Goal: Transaction & Acquisition: Purchase product/service

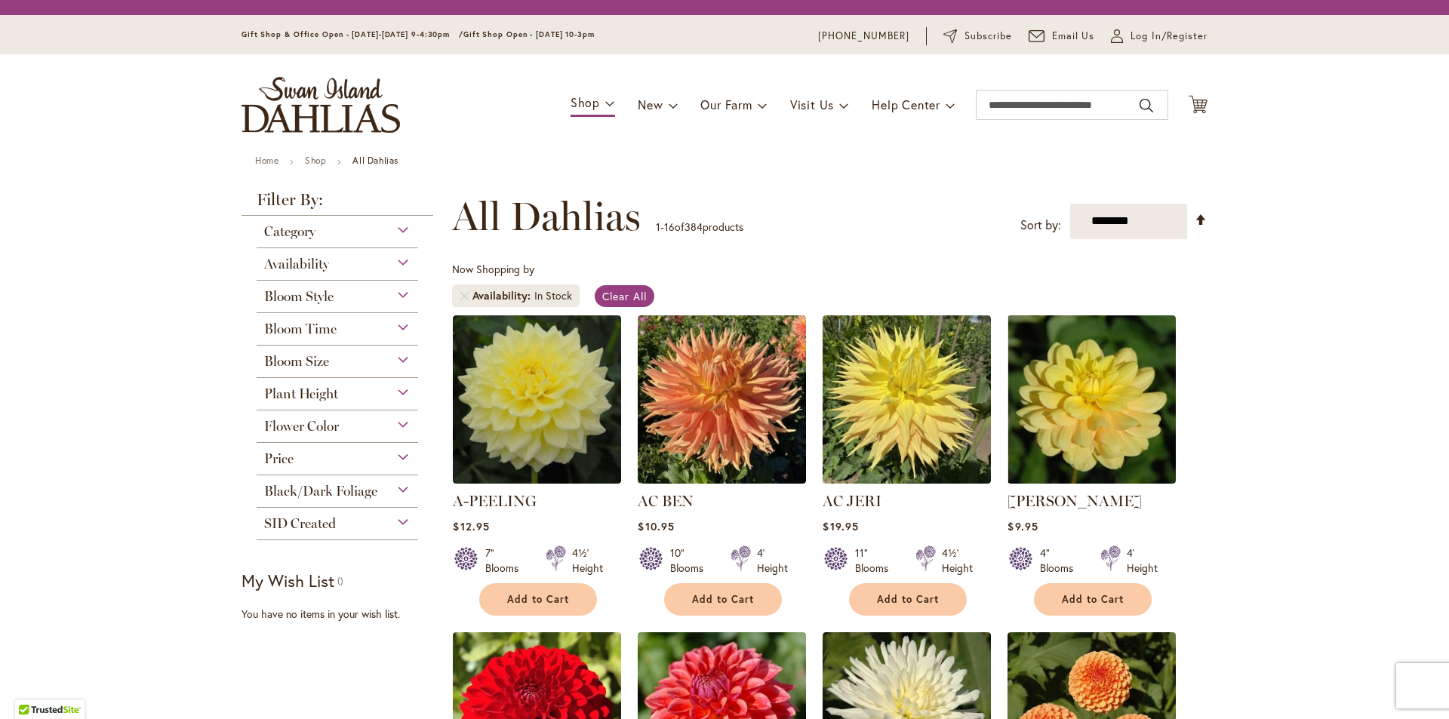
click at [404, 294] on div "Bloom Style" at bounding box center [337, 293] width 161 height 24
click at [398, 293] on div "Bloom Style" at bounding box center [337, 293] width 161 height 24
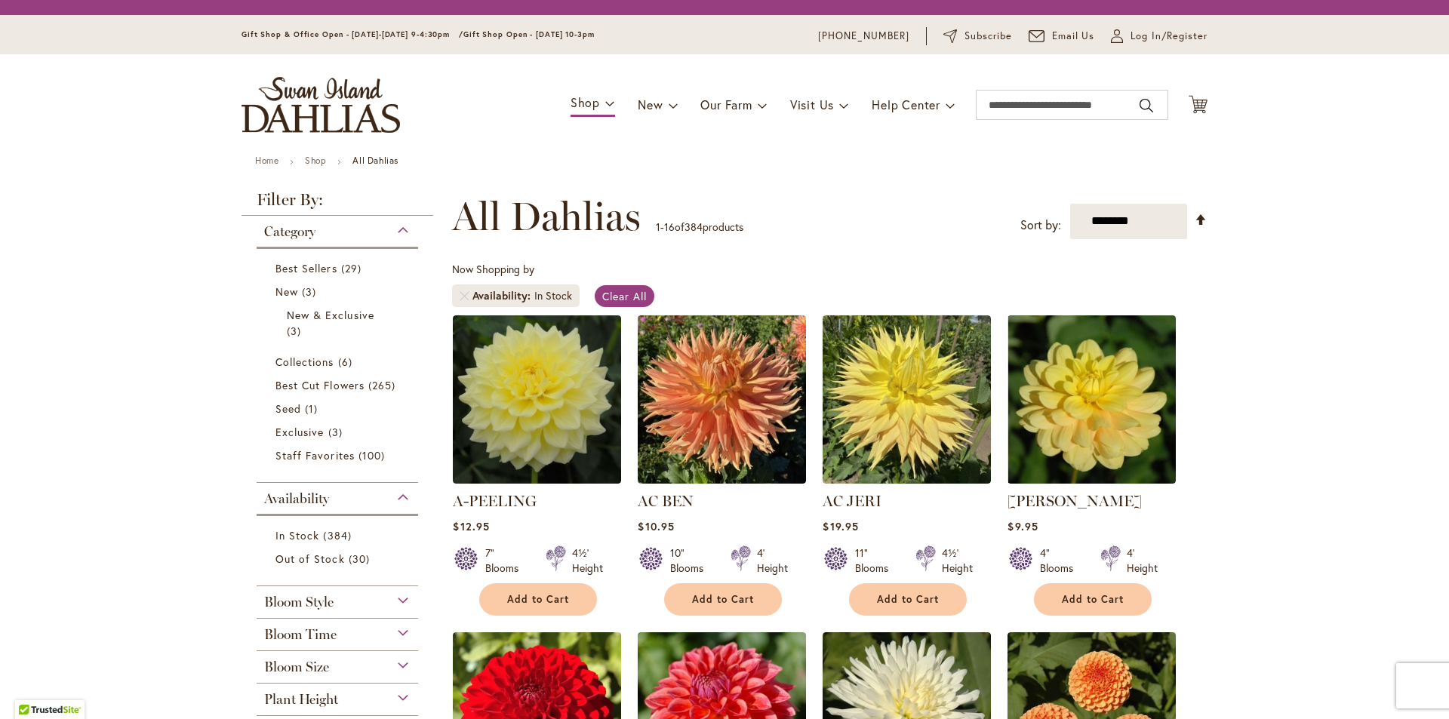
scroll to position [75, 0]
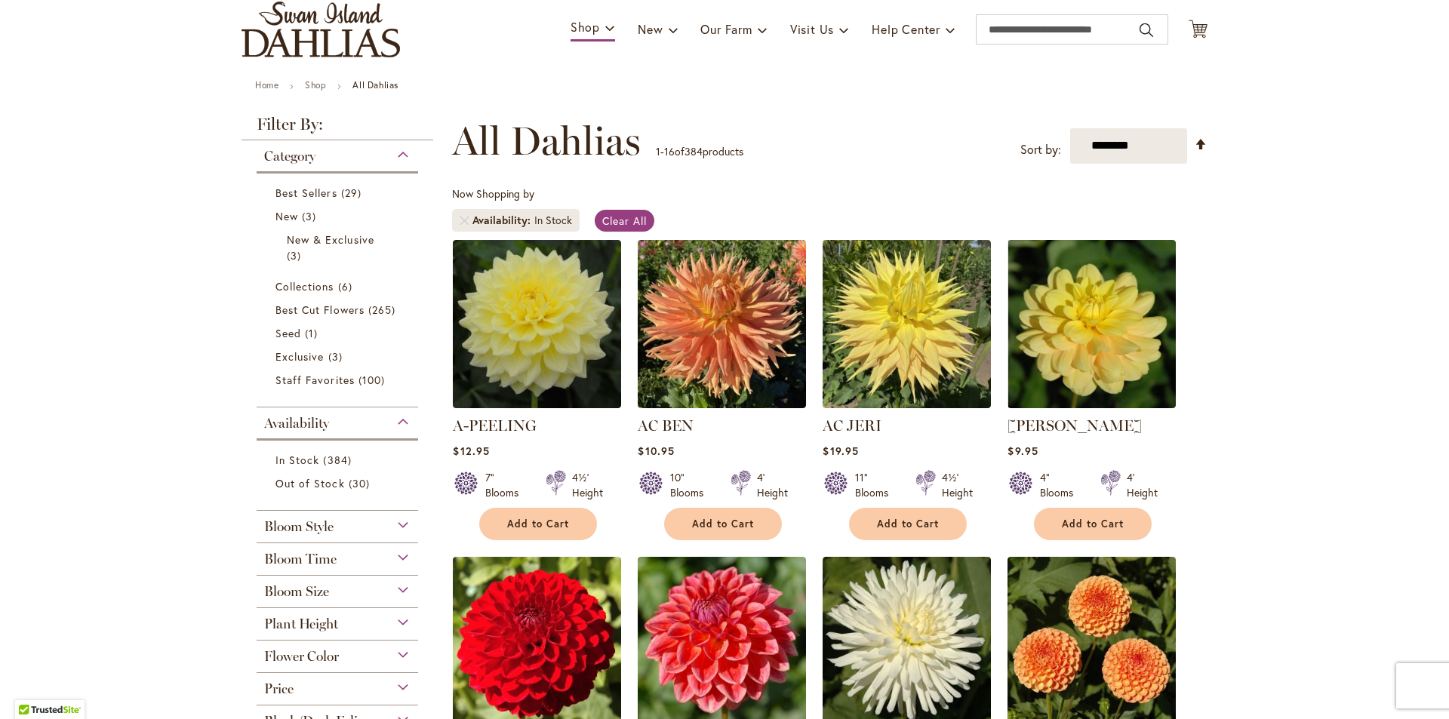
click at [401, 155] on div "Category" at bounding box center [337, 152] width 161 height 24
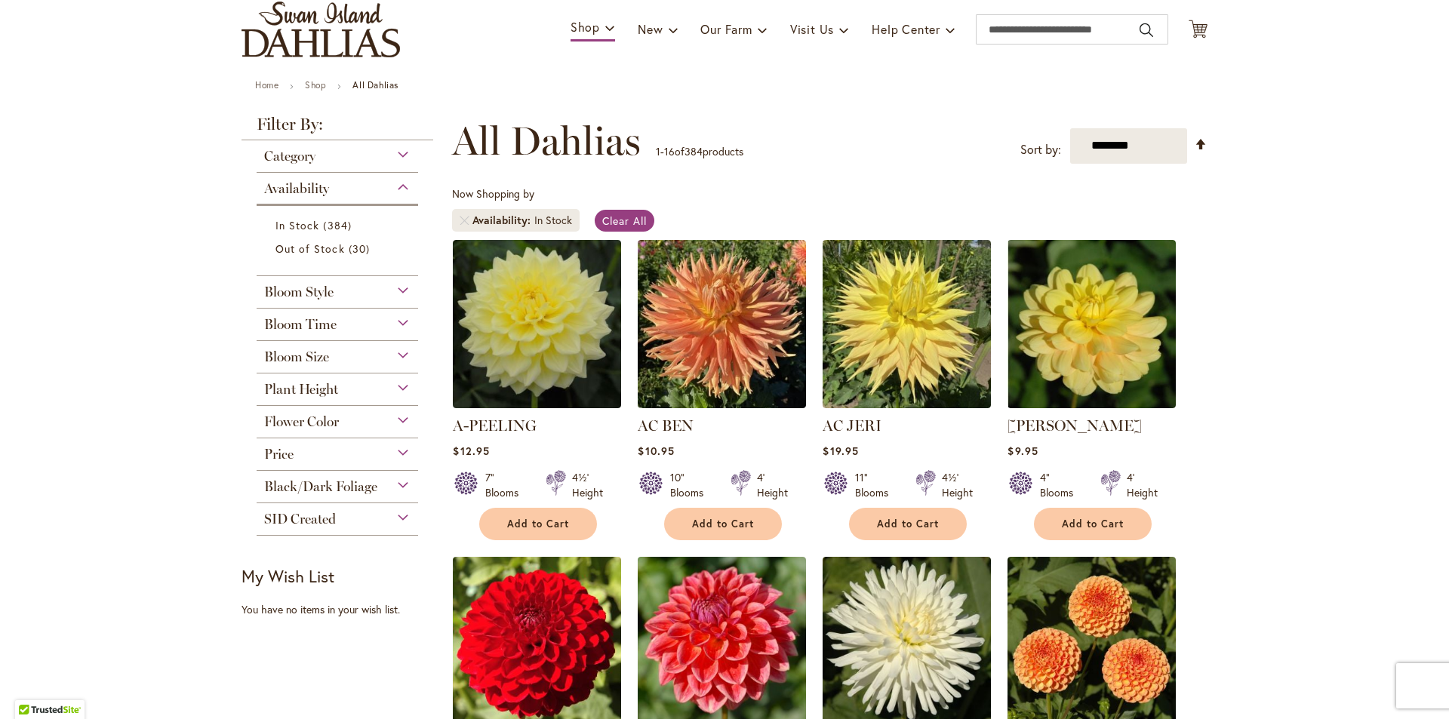
click at [400, 185] on div "Availability" at bounding box center [337, 185] width 161 height 24
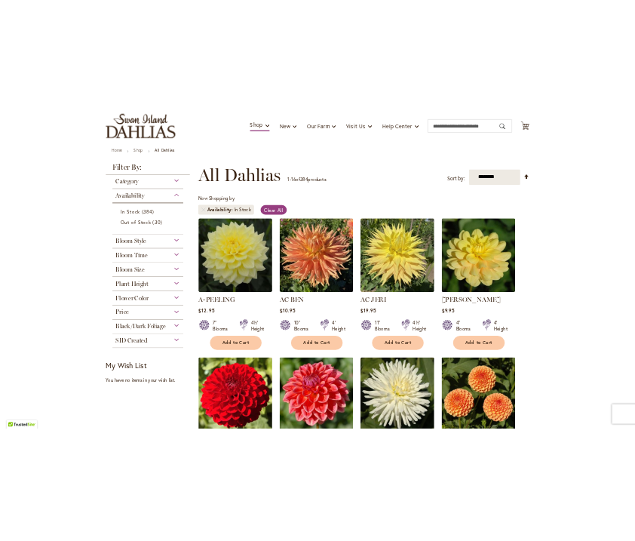
scroll to position [104, 0]
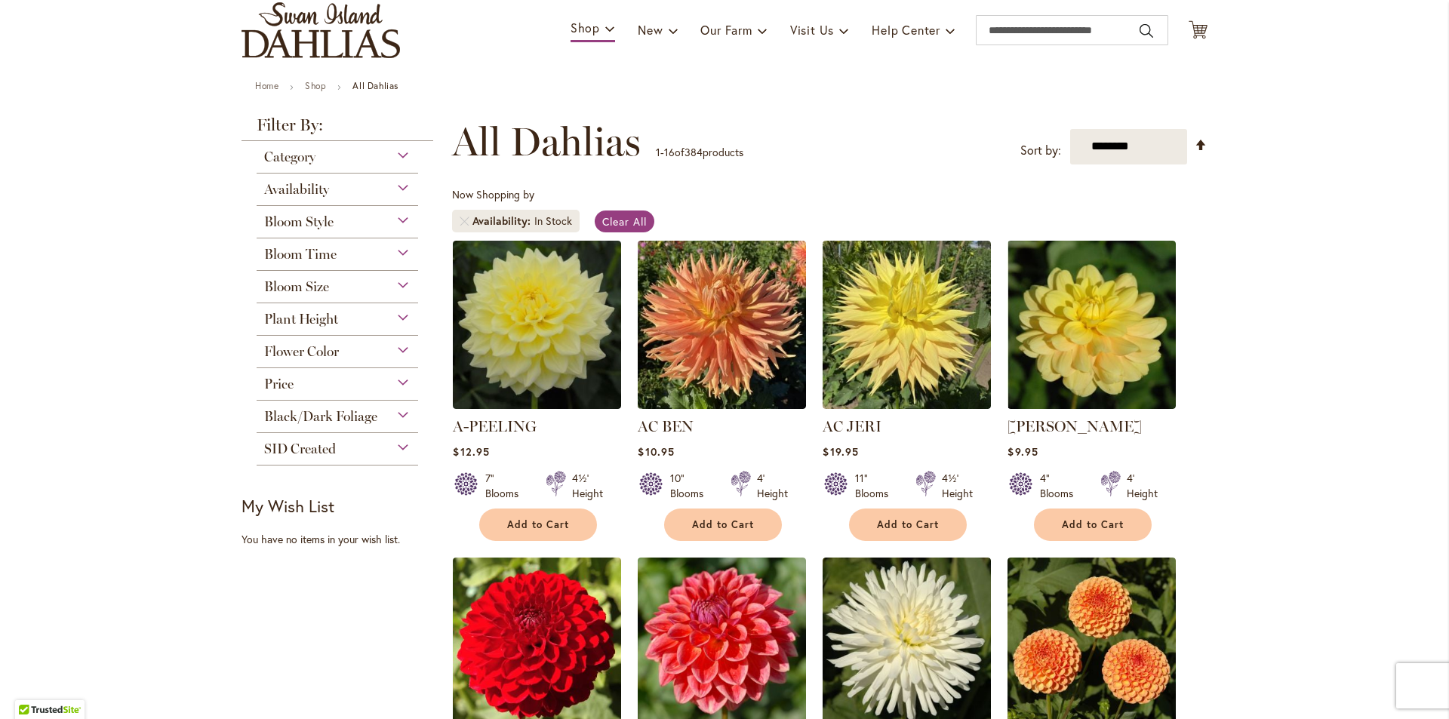
click at [401, 287] on div "Bloom Size" at bounding box center [337, 283] width 161 height 24
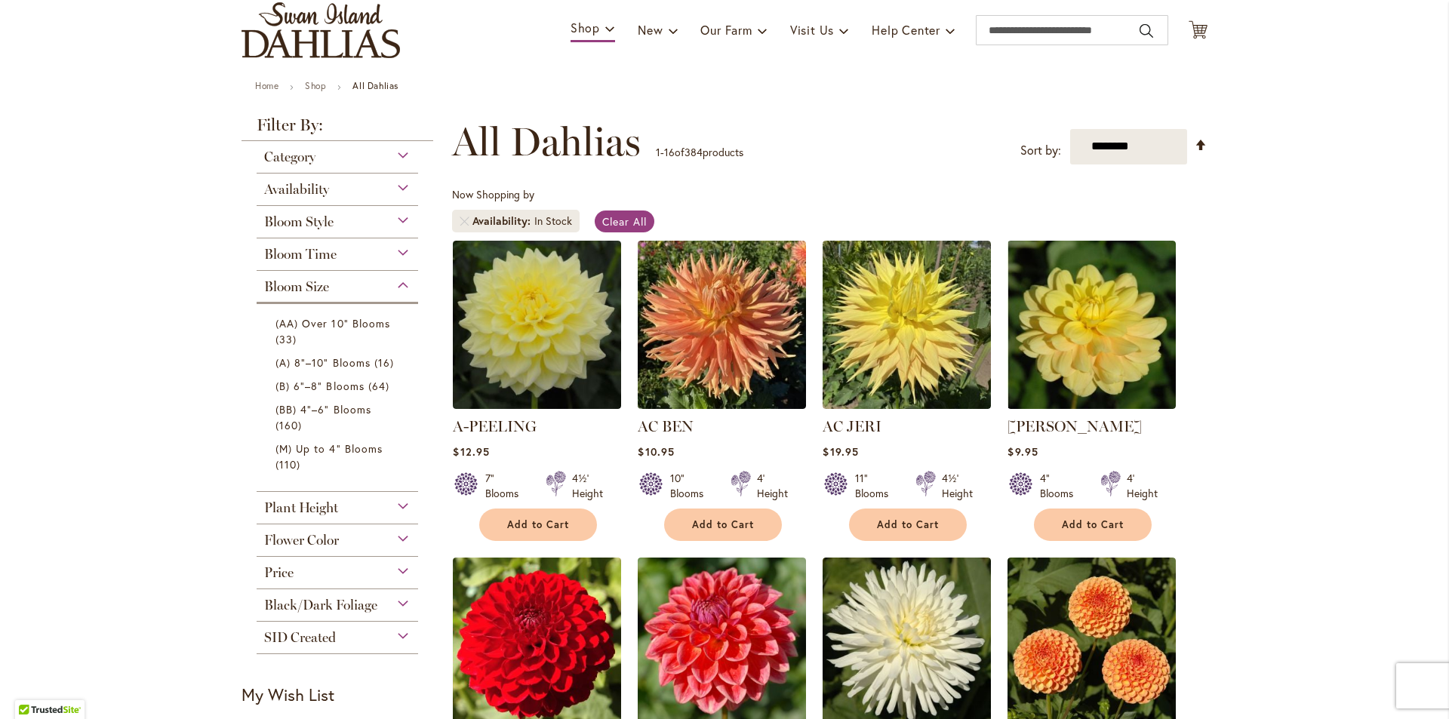
click at [401, 287] on div "Bloom Size" at bounding box center [337, 283] width 161 height 24
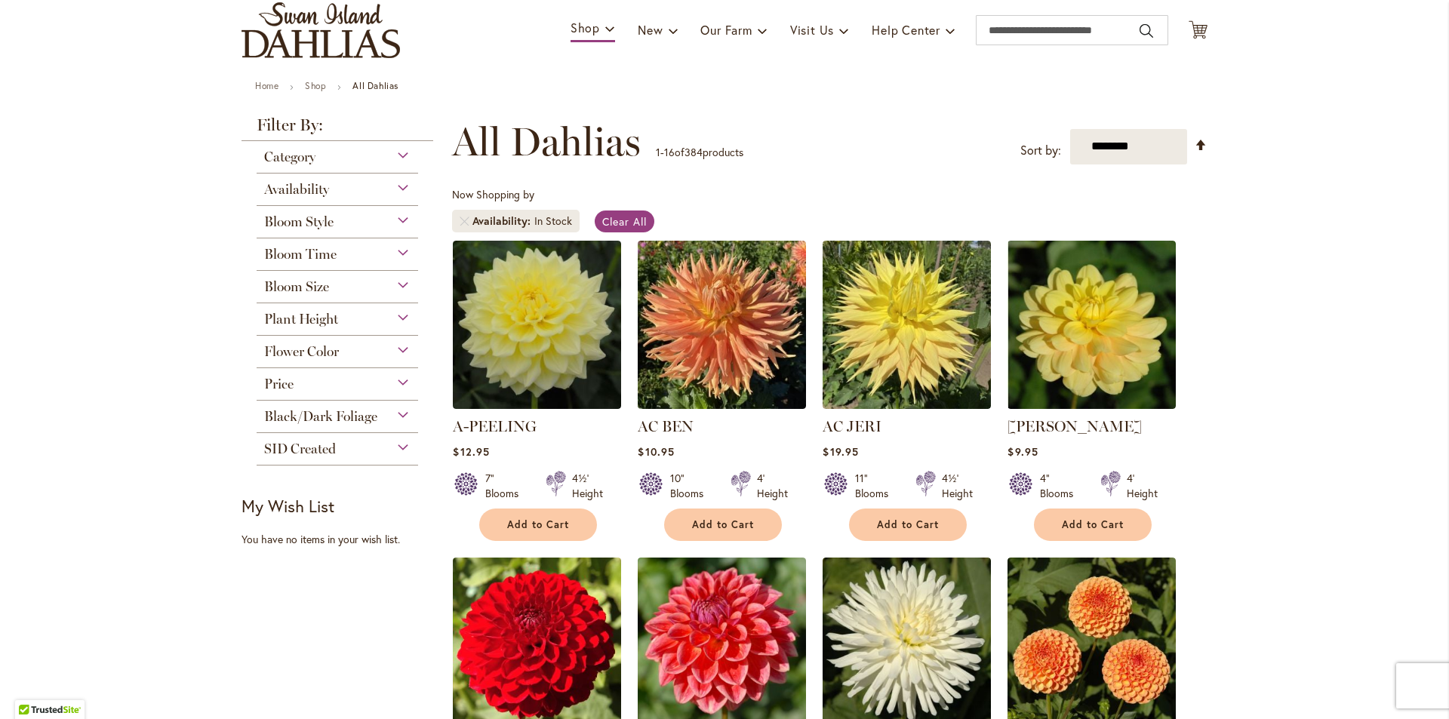
click at [401, 229] on div "Bloom Style" at bounding box center [337, 218] width 161 height 24
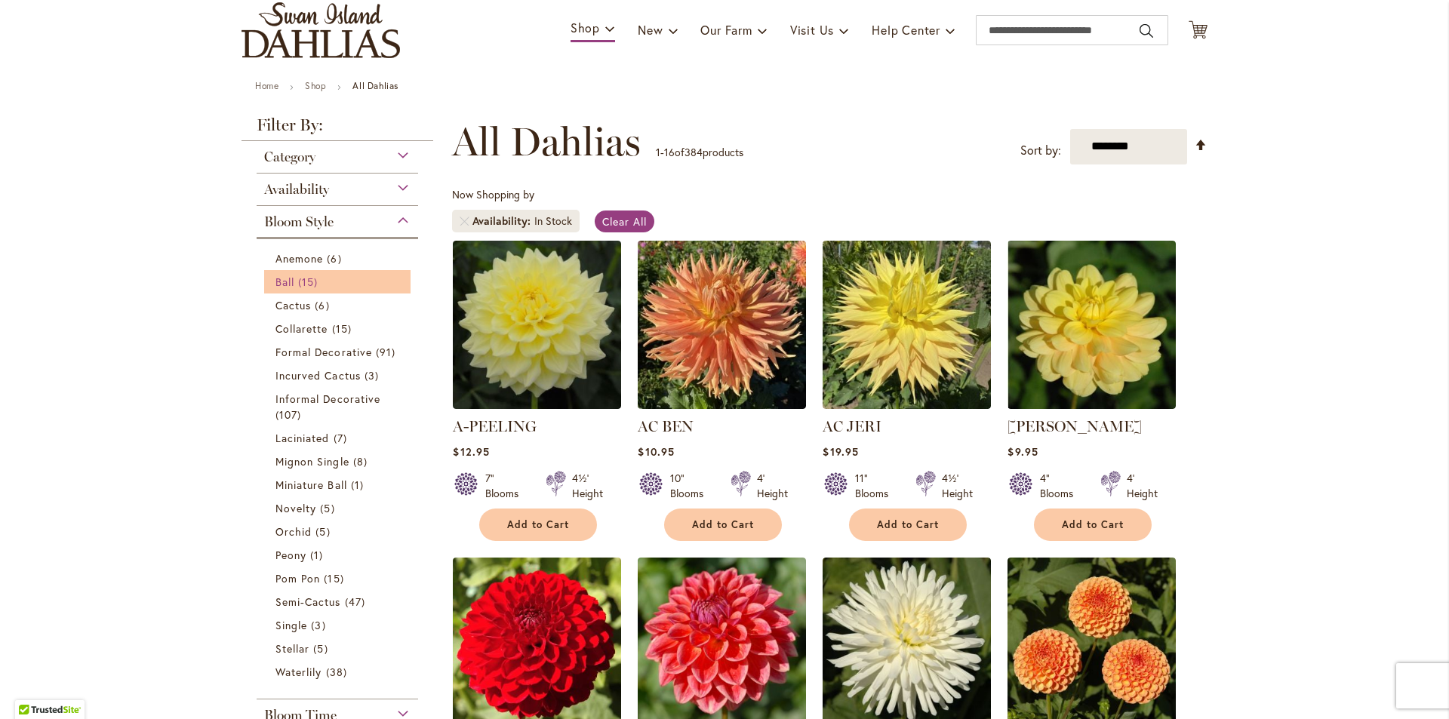
click at [307, 282] on span "15 items" at bounding box center [309, 282] width 23 height 16
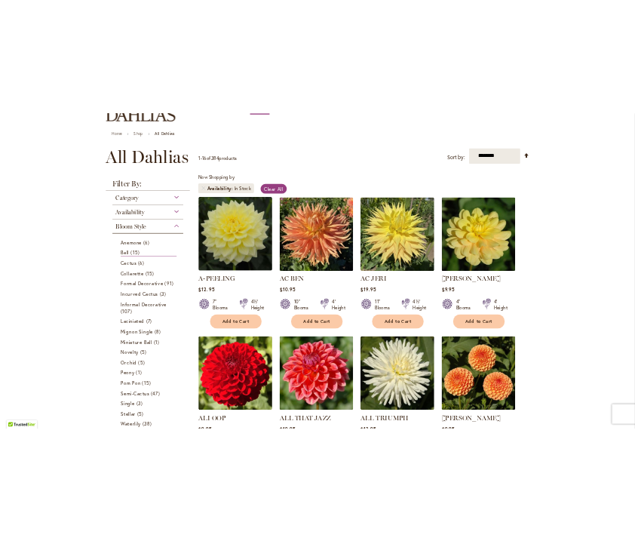
scroll to position [0, 0]
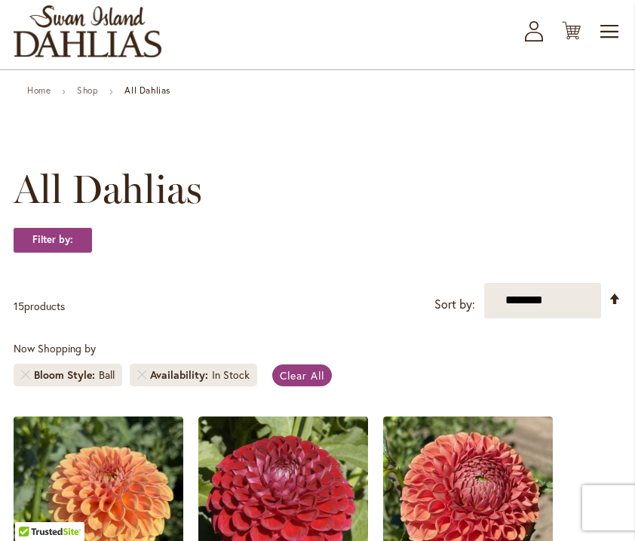
scroll to position [75, 0]
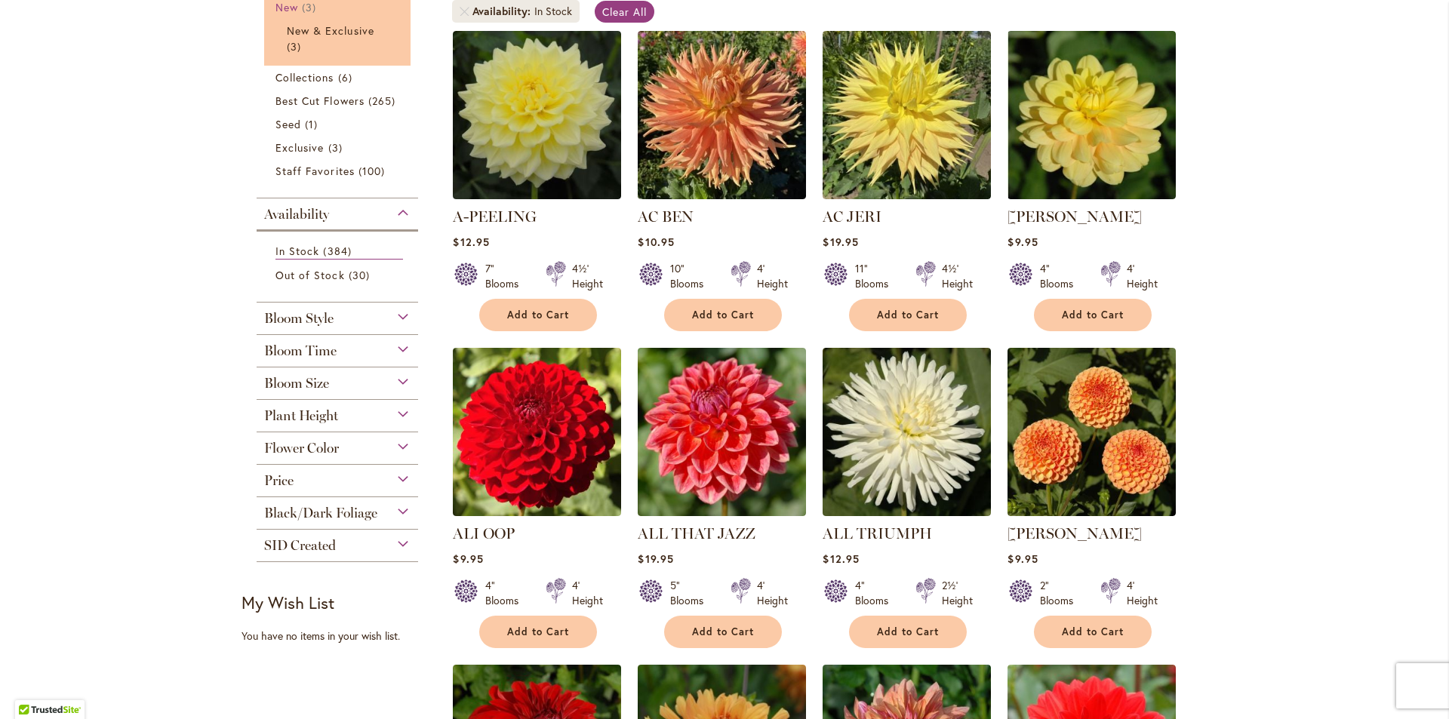
scroll to position [226, 0]
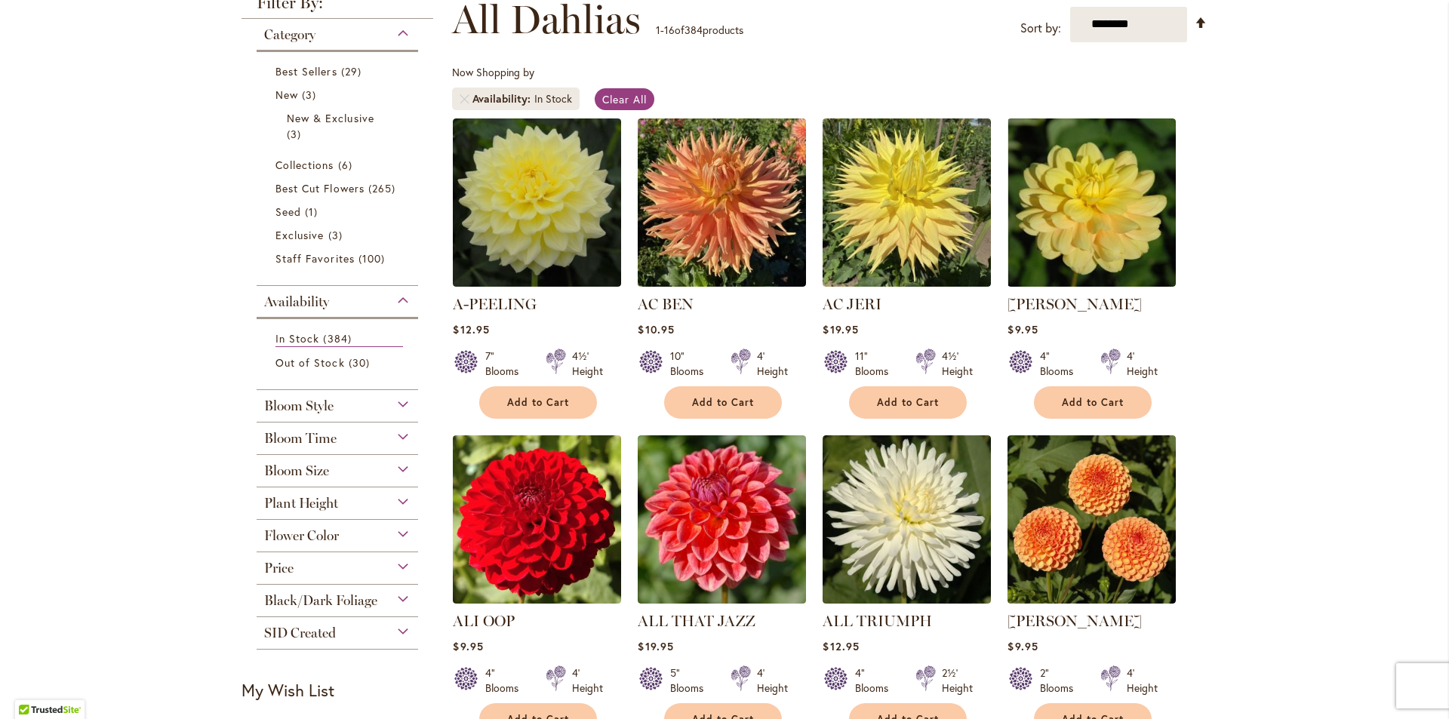
click at [389, 401] on div "Bloom Style" at bounding box center [337, 402] width 161 height 24
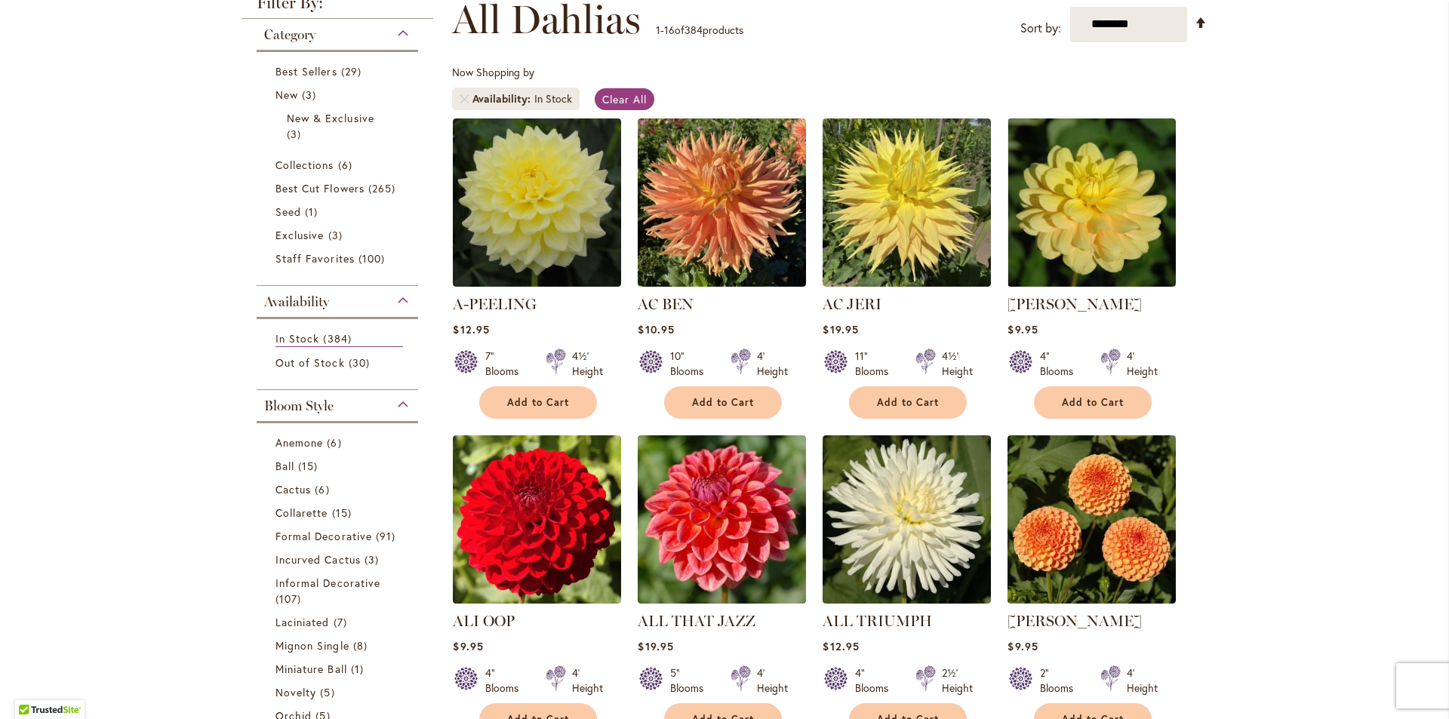
scroll to position [616, 0]
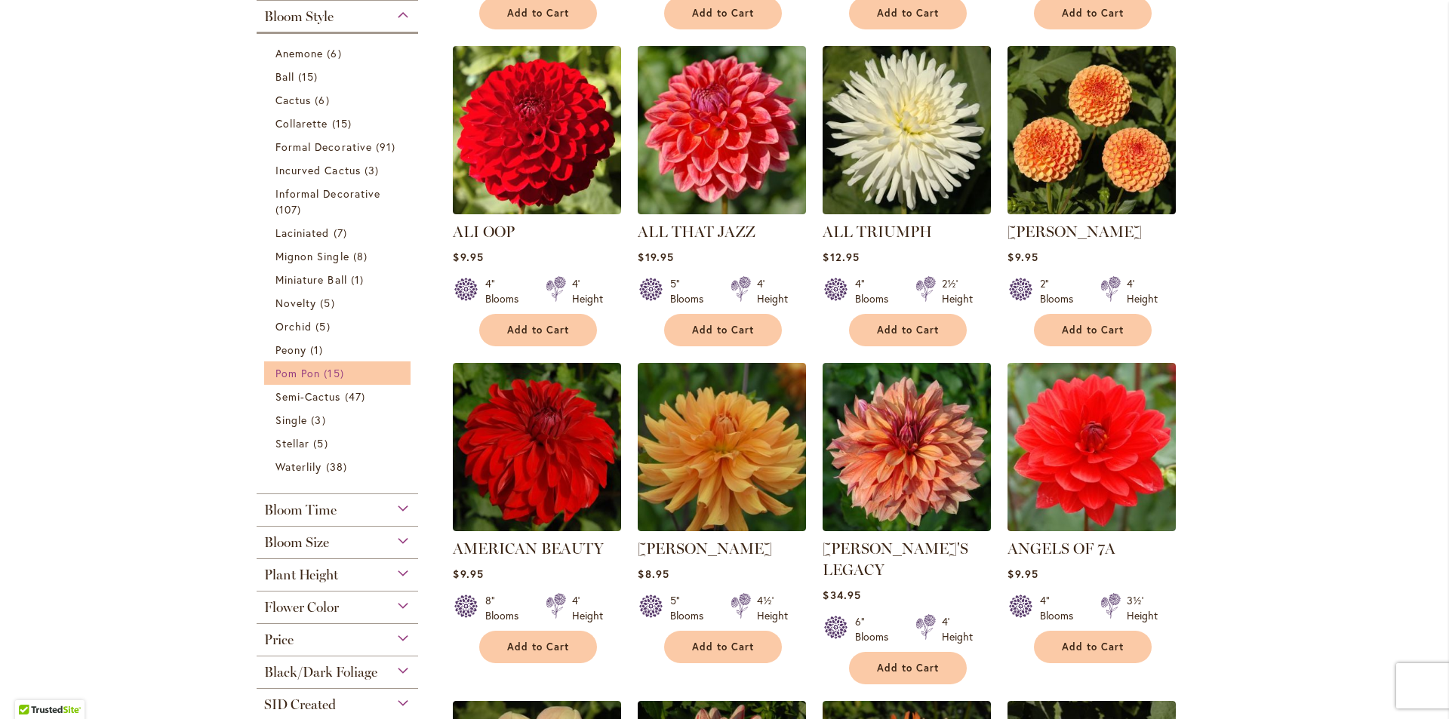
click at [333, 373] on span "15 items" at bounding box center [335, 373] width 23 height 16
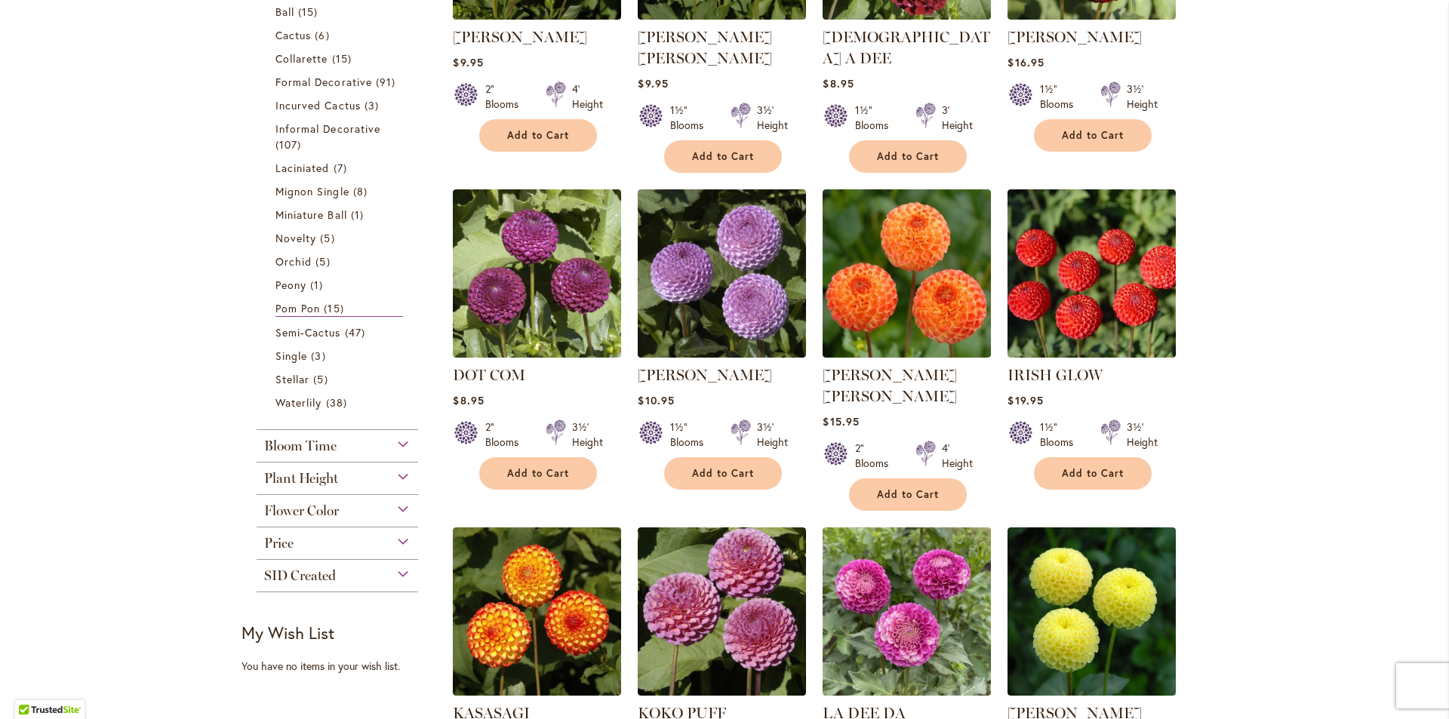
scroll to position [377, 0]
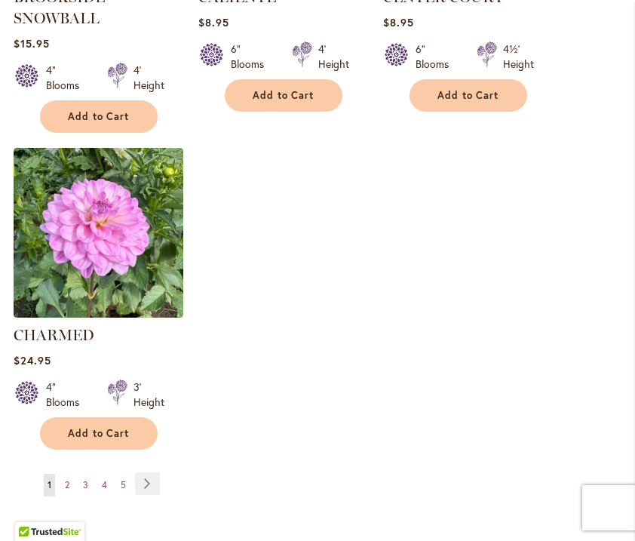
scroll to position [2037, 0]
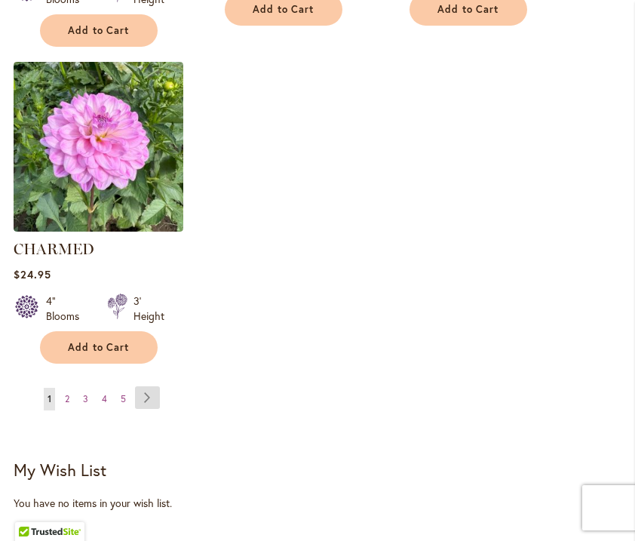
click at [154, 409] on link "Page Next" at bounding box center [147, 397] width 25 height 23
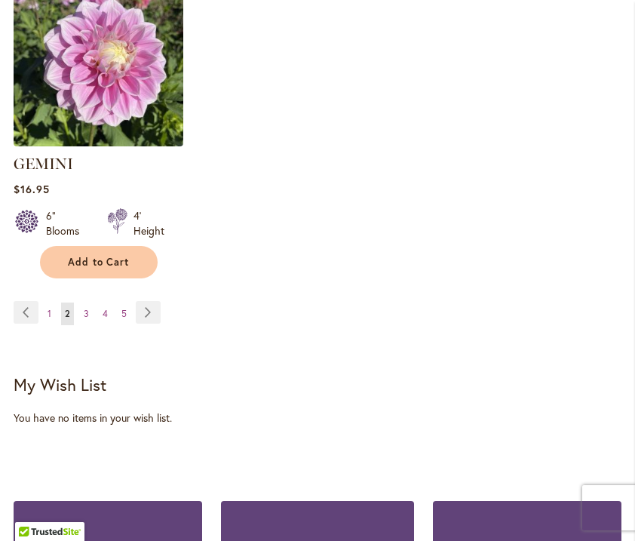
scroll to position [2188, 0]
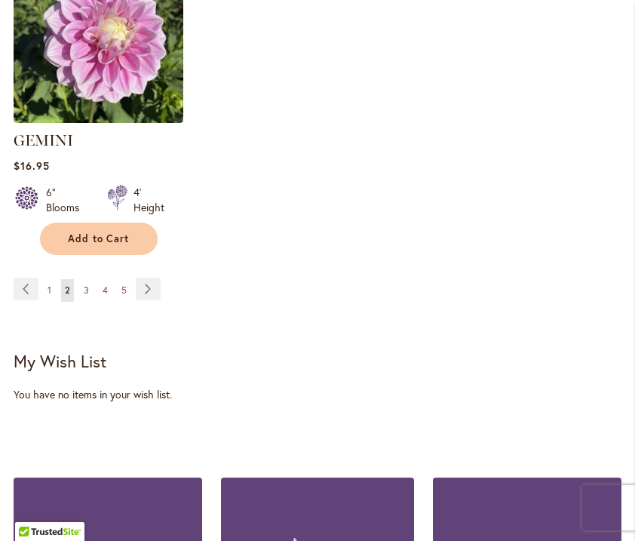
click at [89, 279] on link "Page 3" at bounding box center [86, 290] width 13 height 23
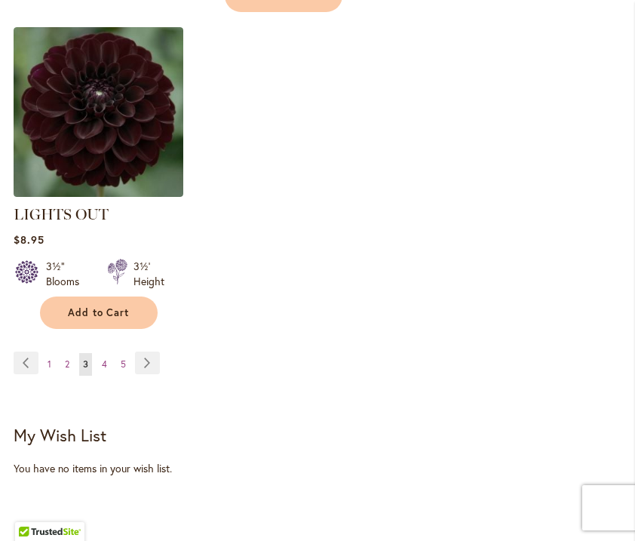
scroll to position [2188, 0]
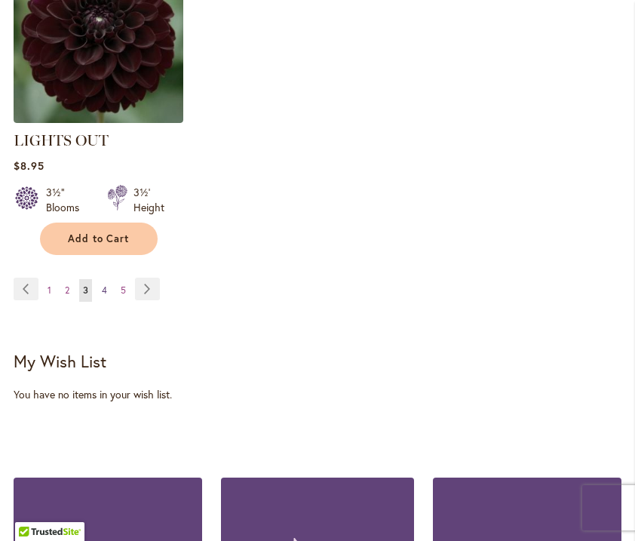
click at [106, 284] on span "4" at bounding box center [104, 289] width 5 height 11
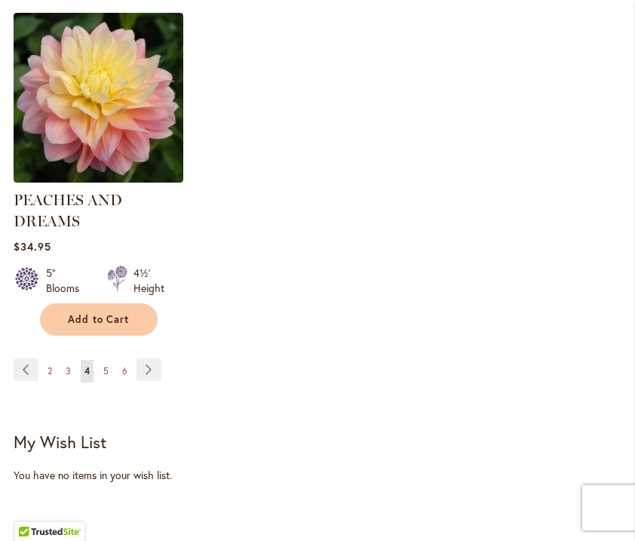
scroll to position [2112, 0]
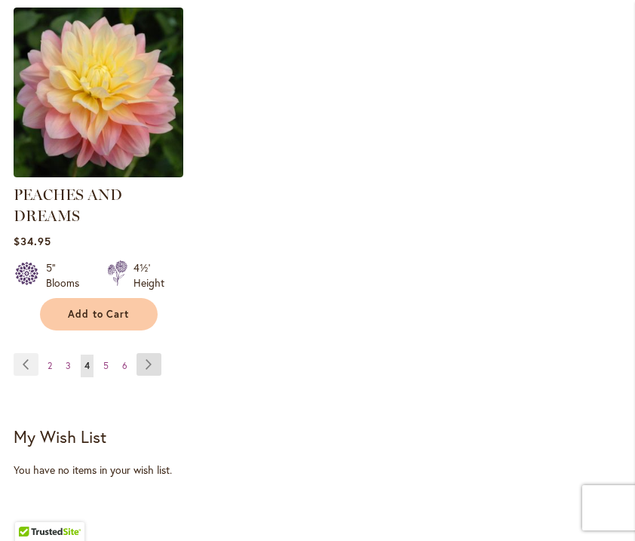
click at [141, 353] on link "Page Next" at bounding box center [149, 364] width 25 height 23
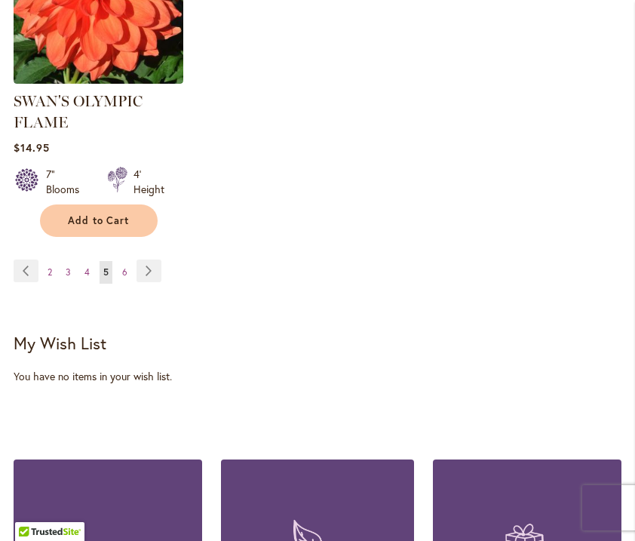
scroll to position [2188, 0]
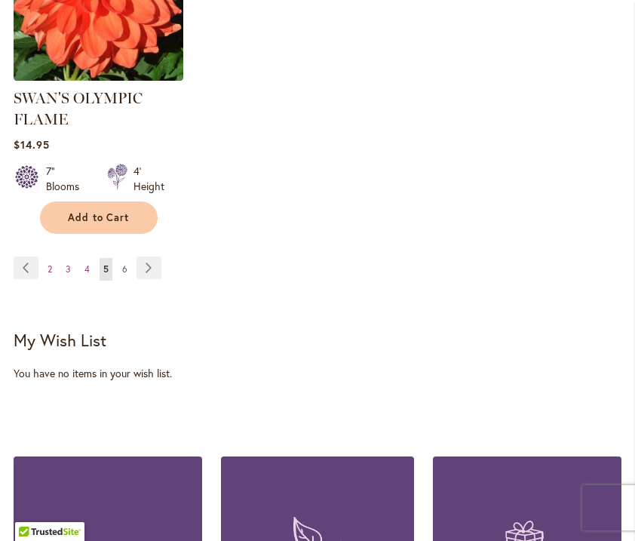
click at [127, 263] on span "6" at bounding box center [124, 268] width 5 height 11
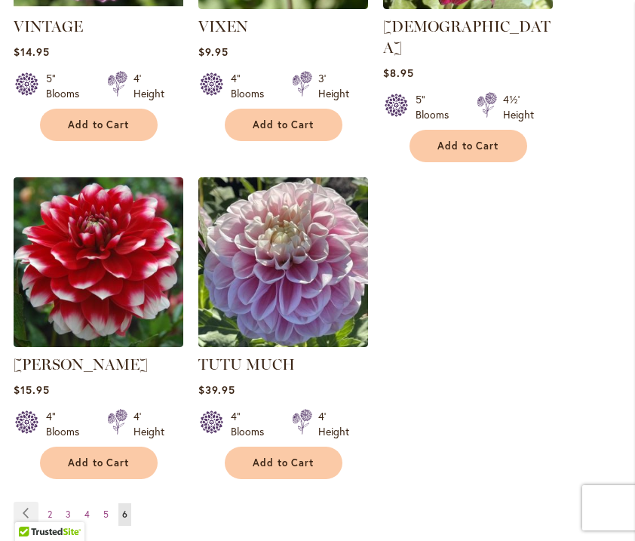
scroll to position [1358, 0]
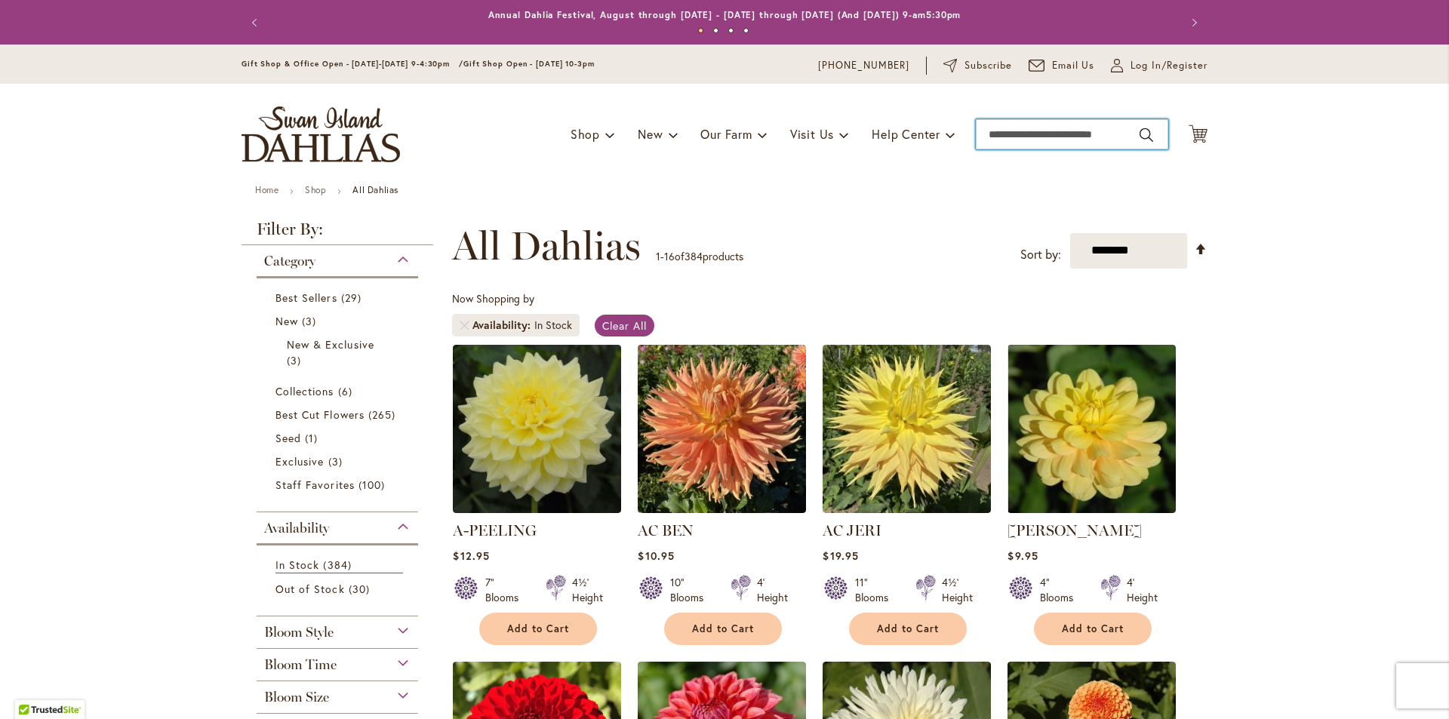
click at [646, 133] on input "Search" at bounding box center [1071, 134] width 192 height 30
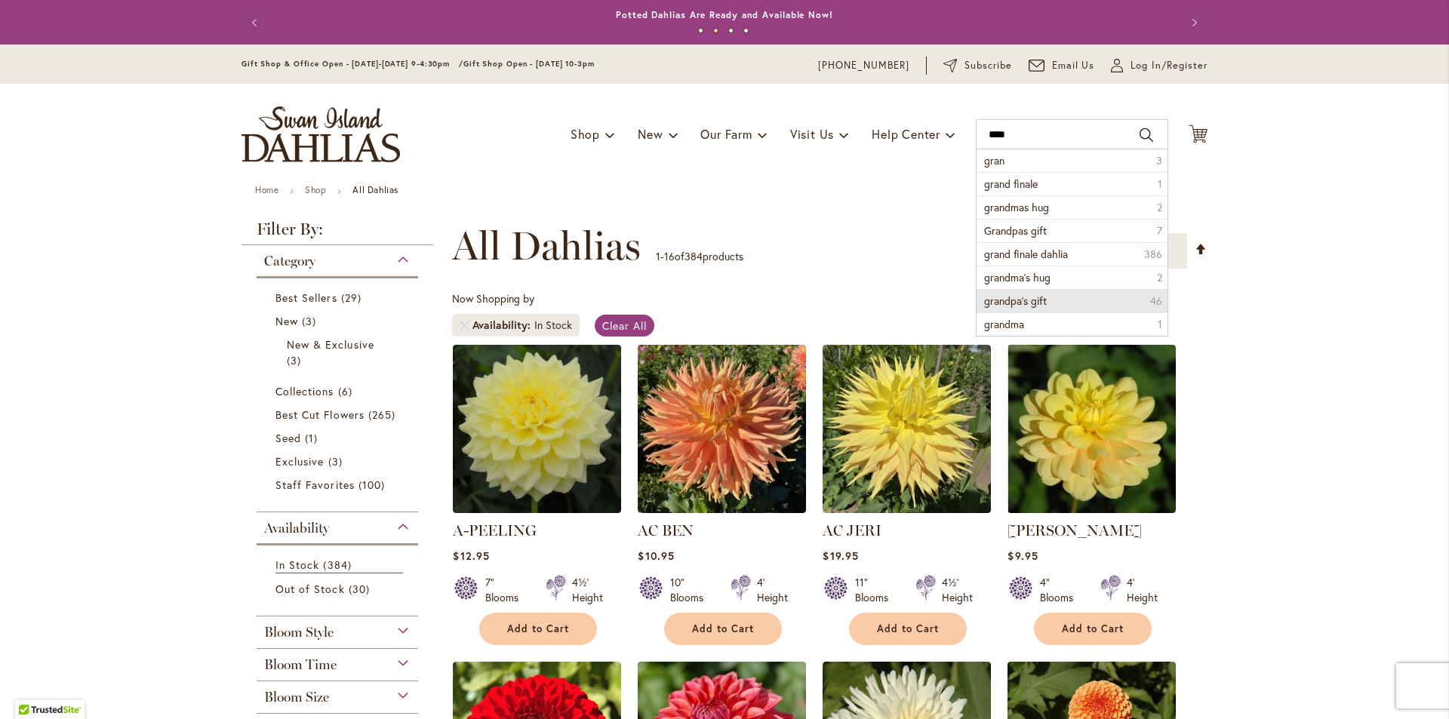
click at [646, 295] on span "grandpa's gift" at bounding box center [1015, 300] width 63 height 14
type input "**********"
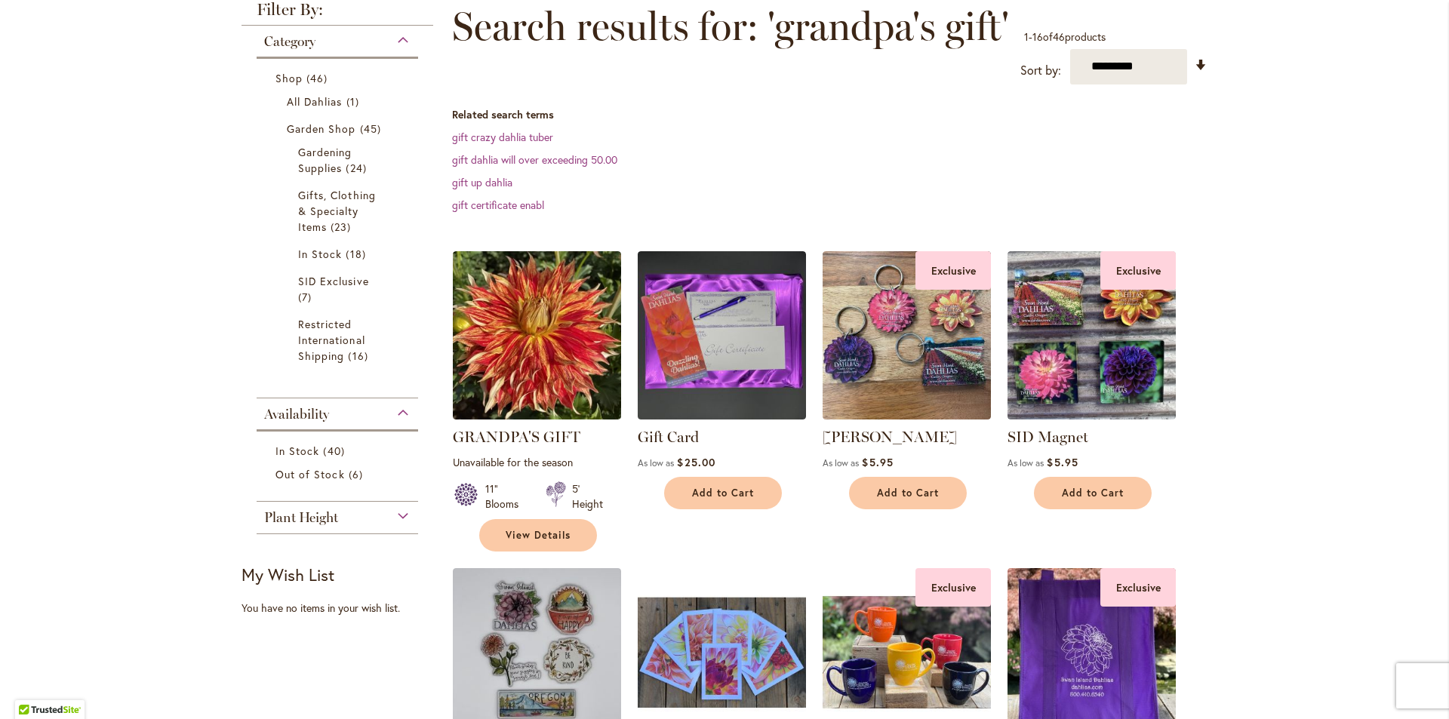
scroll to position [226, 0]
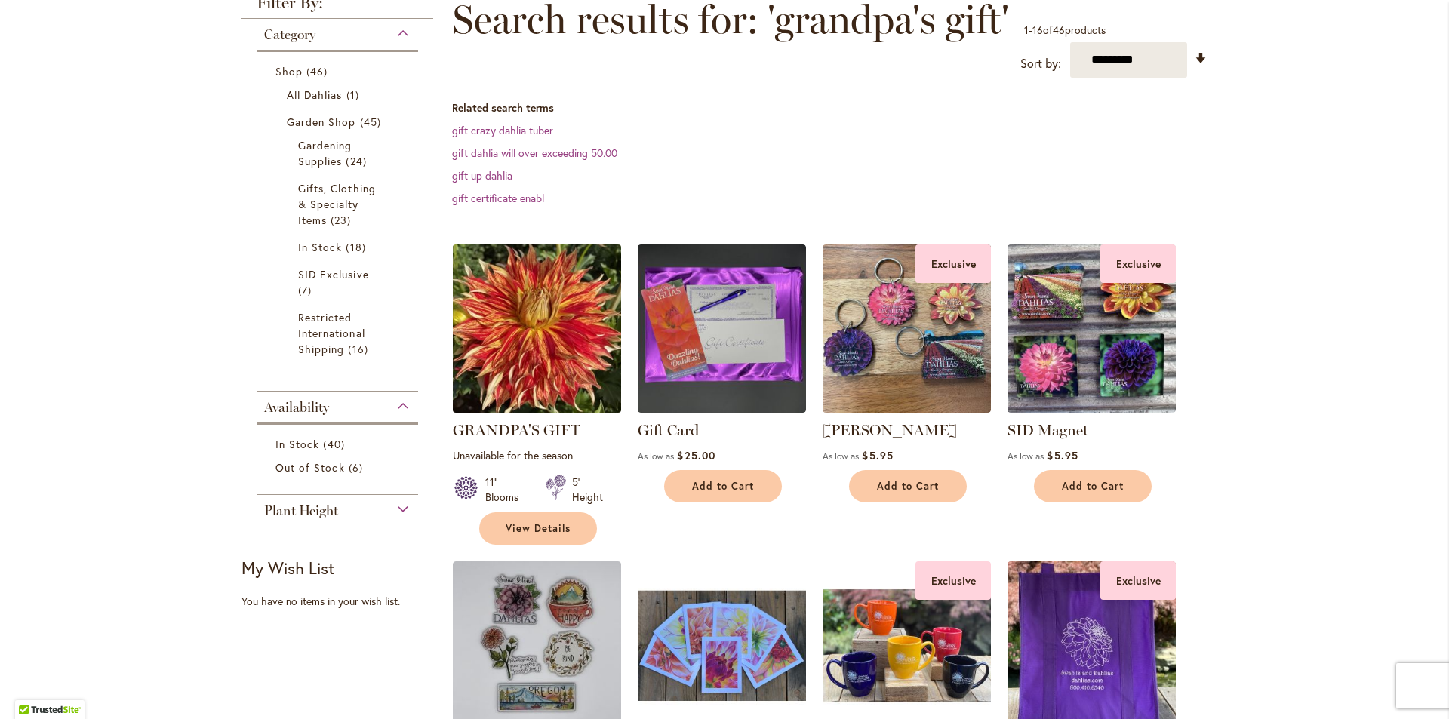
click at [537, 296] on img at bounding box center [537, 328] width 177 height 177
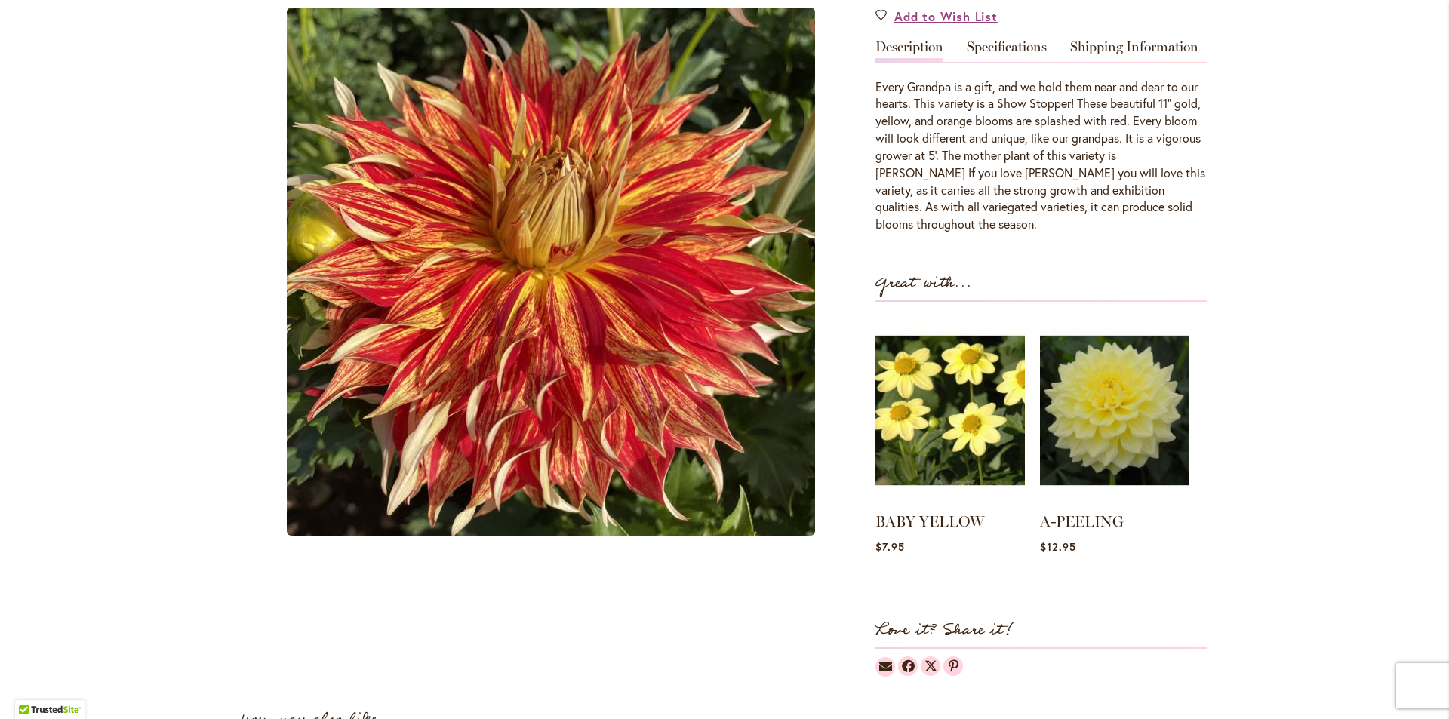
scroll to position [453, 0]
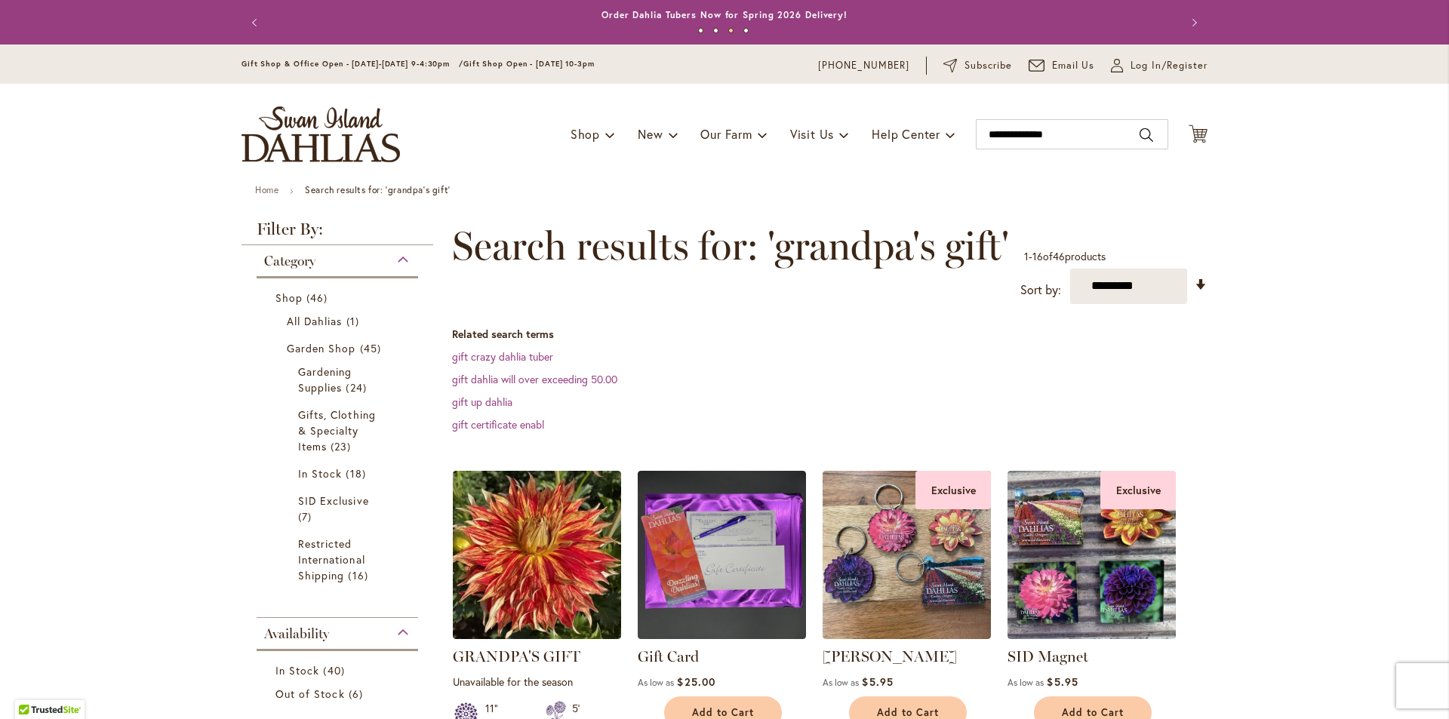
click at [400, 261] on div "Category" at bounding box center [337, 257] width 161 height 24
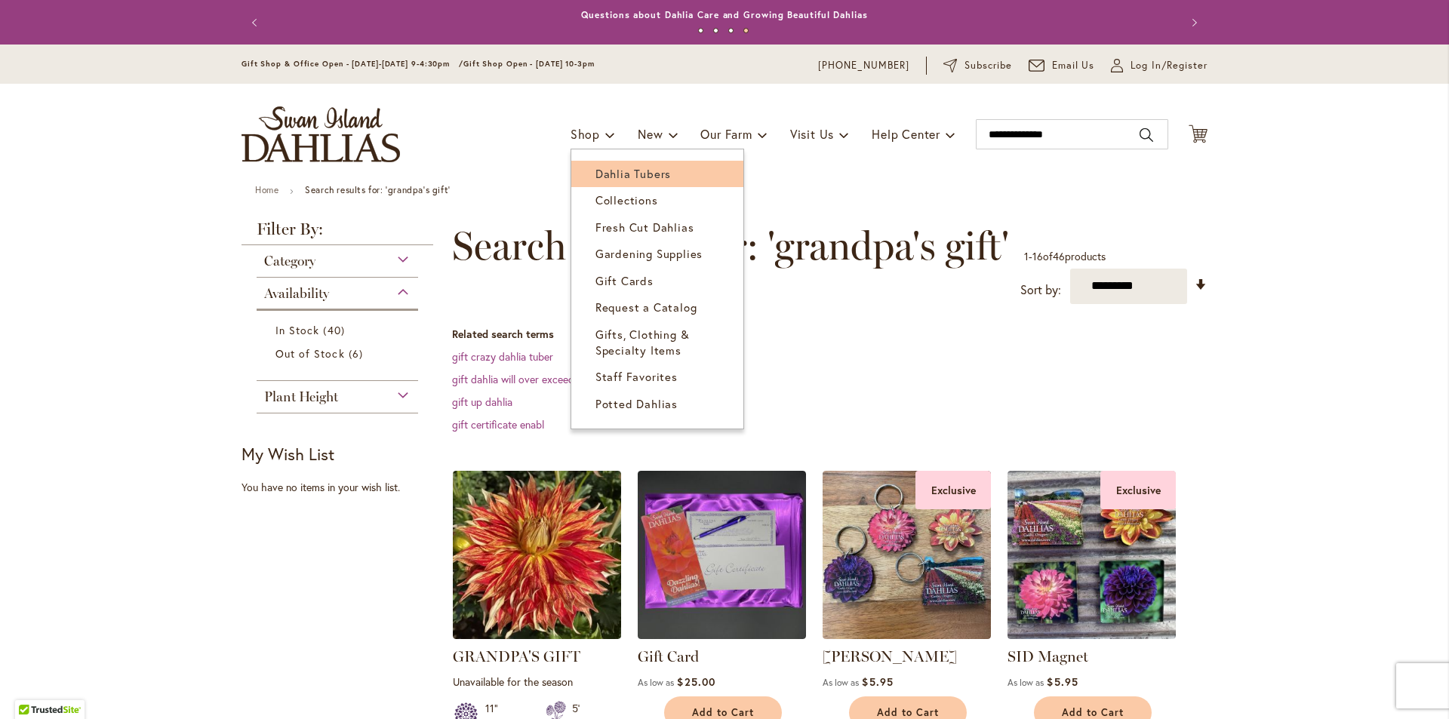
click at [613, 167] on span "Dahlia Tubers" at bounding box center [632, 173] width 75 height 15
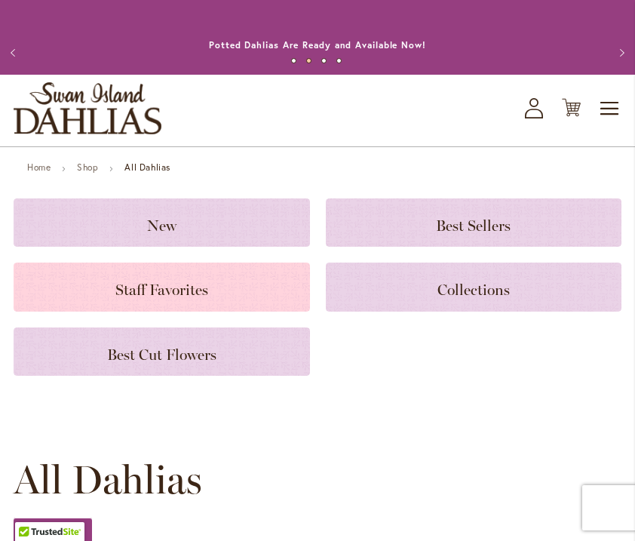
scroll to position [528, 0]
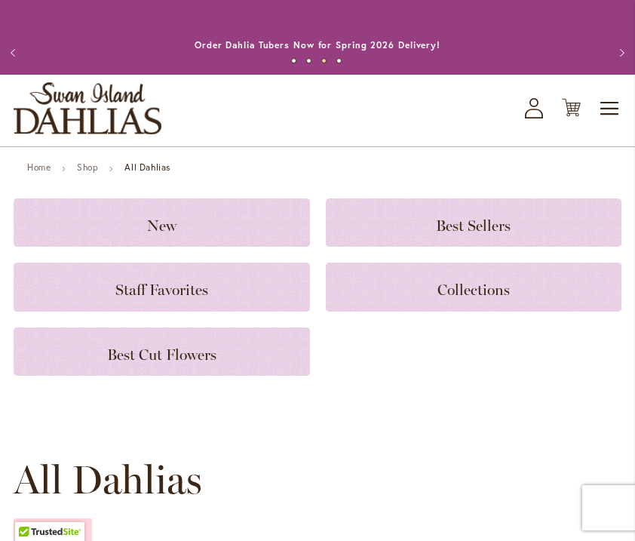
click at [57, 518] on strong "Filter by:" at bounding box center [53, 531] width 78 height 26
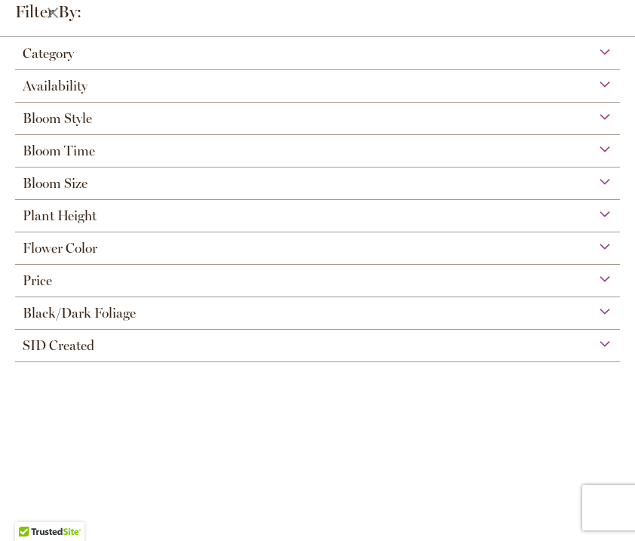
scroll to position [89, 0]
click at [601, 278] on div "Price" at bounding box center [317, 277] width 605 height 24
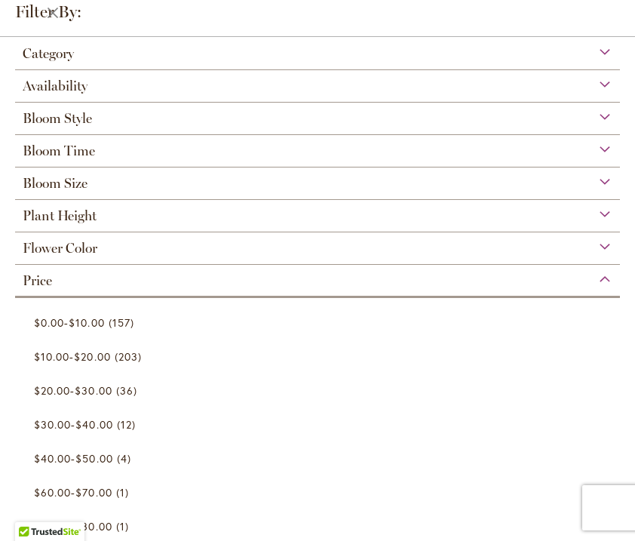
scroll to position [113, 0]
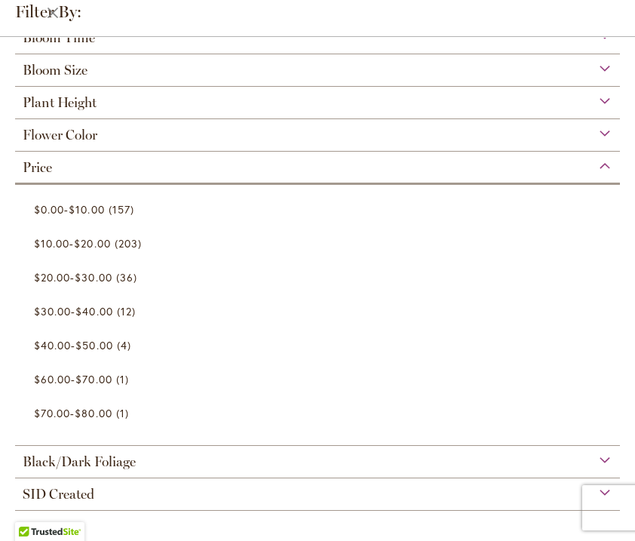
click at [599, 166] on div "Price" at bounding box center [317, 164] width 605 height 24
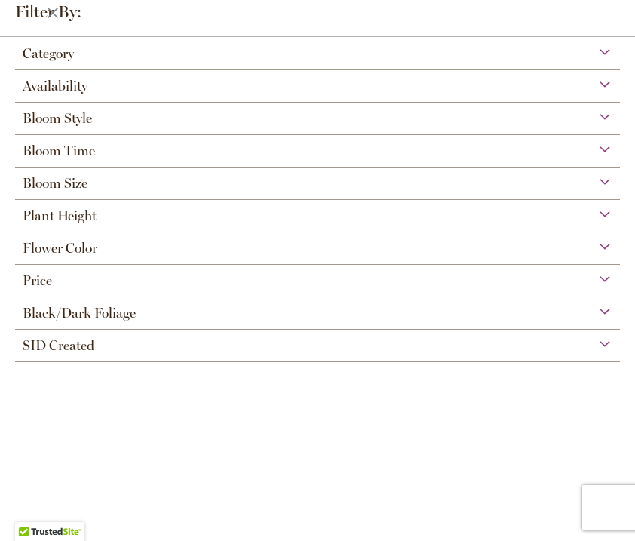
scroll to position [0, 0]
click at [607, 50] on div "Category" at bounding box center [317, 50] width 605 height 24
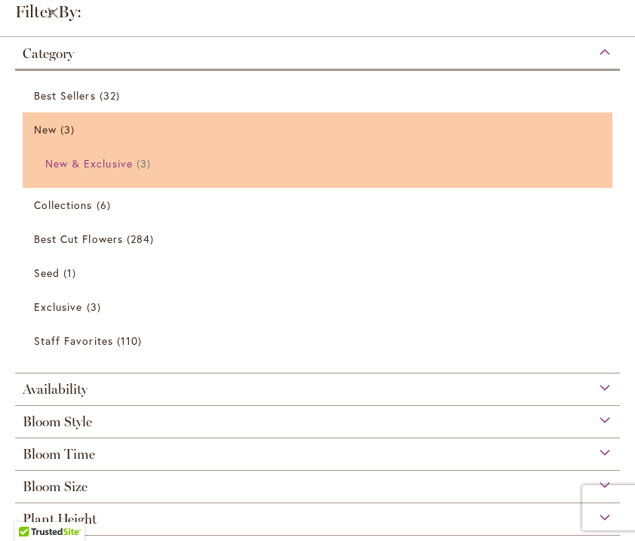
click at [118, 164] on span "New & Exclusive" at bounding box center [89, 163] width 88 height 14
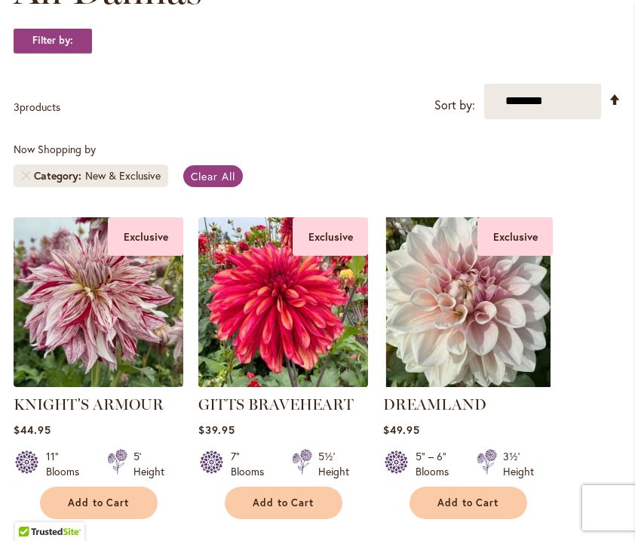
scroll to position [226, 0]
